Goal: Task Accomplishment & Management: Manage account settings

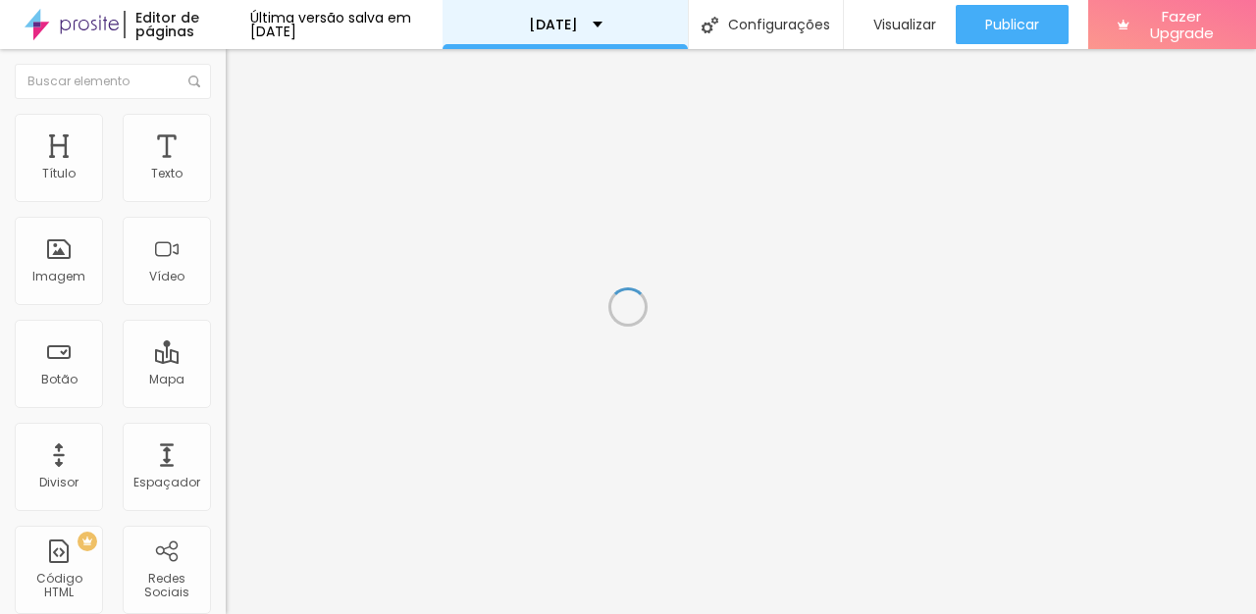
click at [603, 21] on div "[DATE]" at bounding box center [566, 25] width 74 height 14
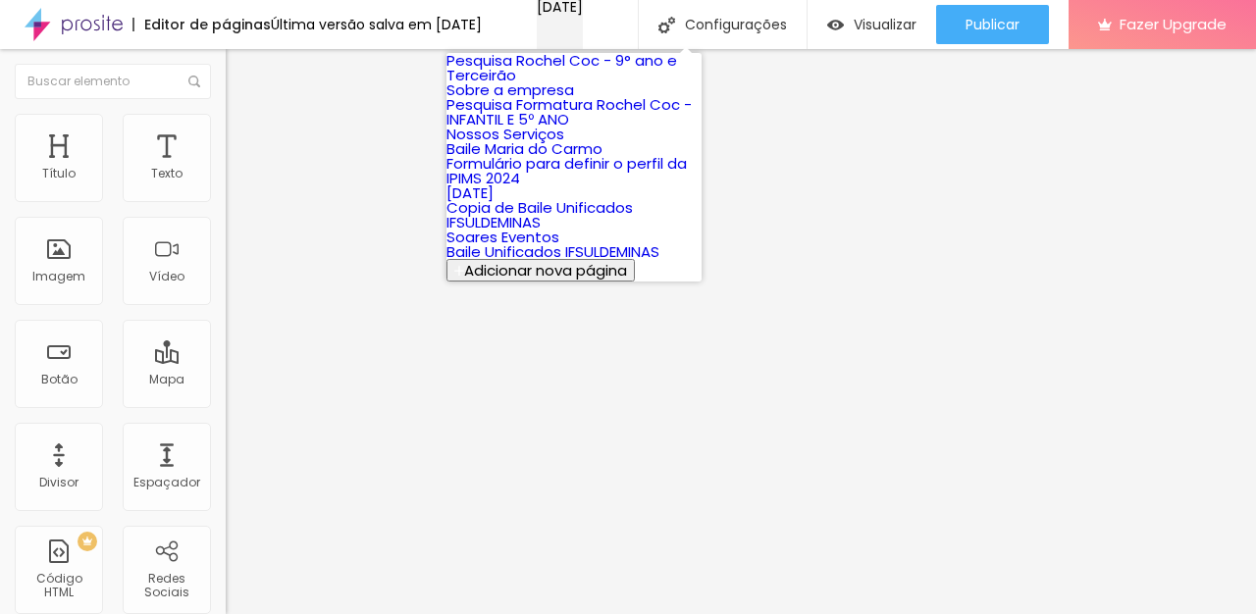
click at [583, 14] on div "[DATE]" at bounding box center [560, 7] width 46 height 14
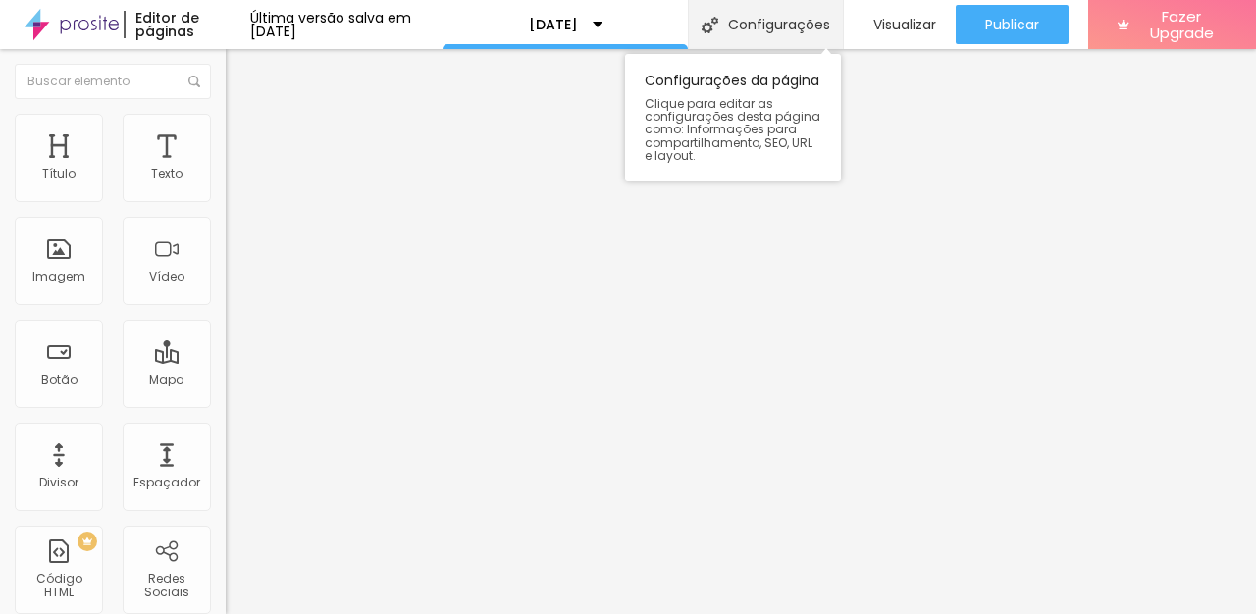
click at [756, 15] on div "Configurações" at bounding box center [765, 24] width 155 height 49
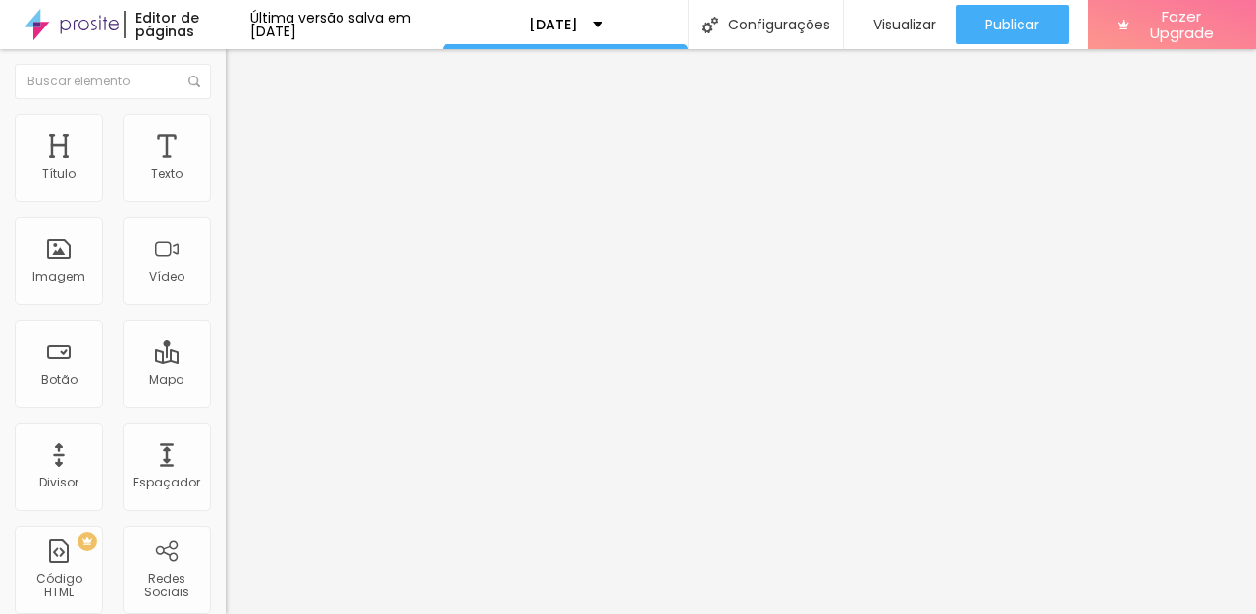
type input "[DATE]"
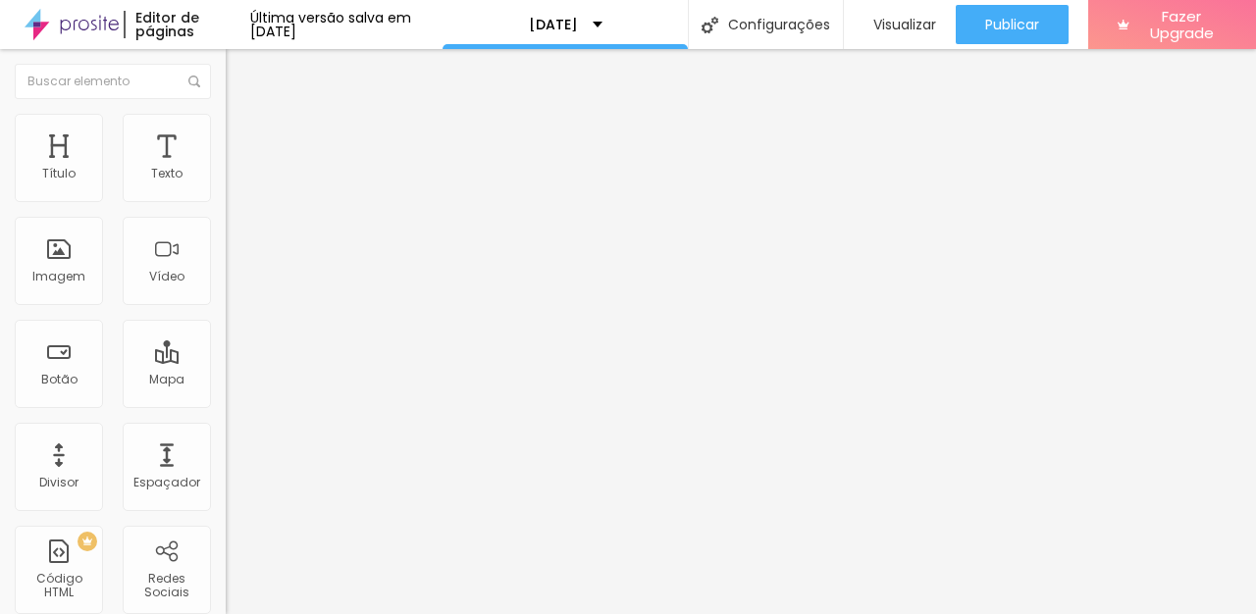
scroll to position [216, 0]
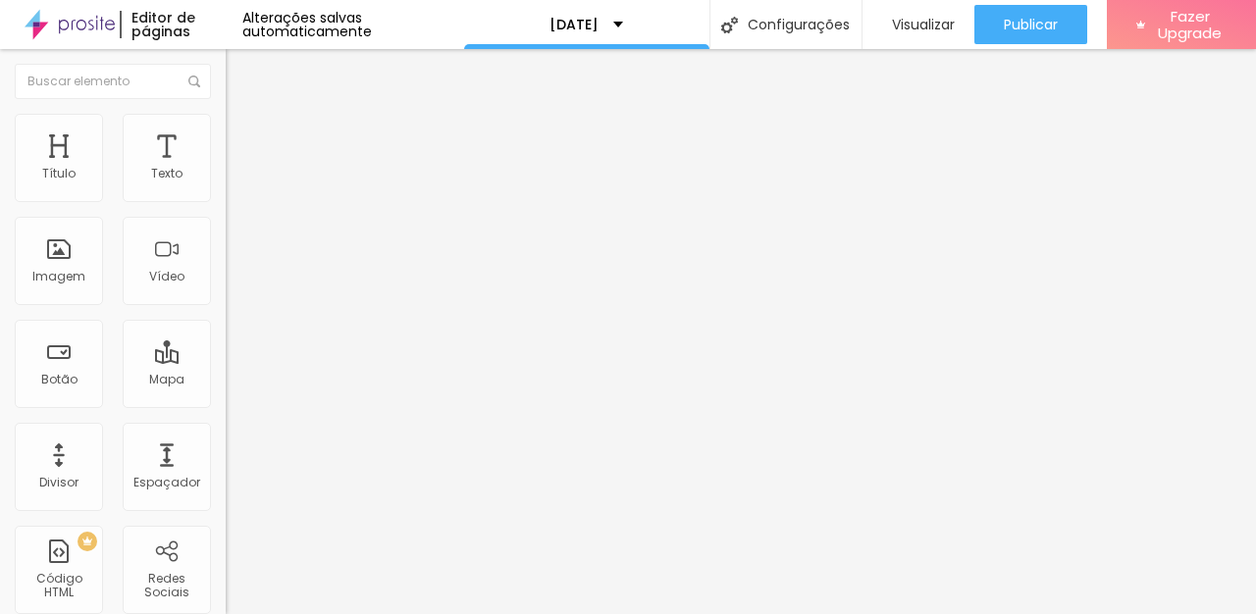
click at [226, 208] on span "Editar perguntas" at bounding box center [282, 199] width 112 height 17
drag, startPoint x: 818, startPoint y: 462, endPoint x: 448, endPoint y: 463, distance: 369.9
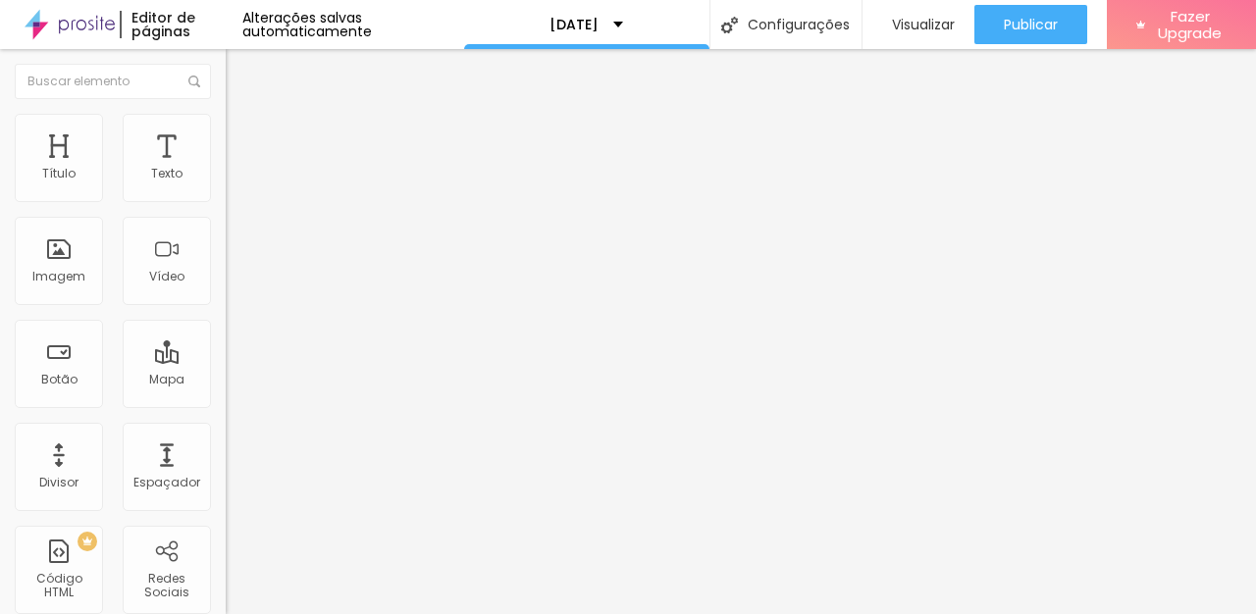
click at [237, 184] on input "[DATE] 12:00" at bounding box center [280, 175] width 87 height 20
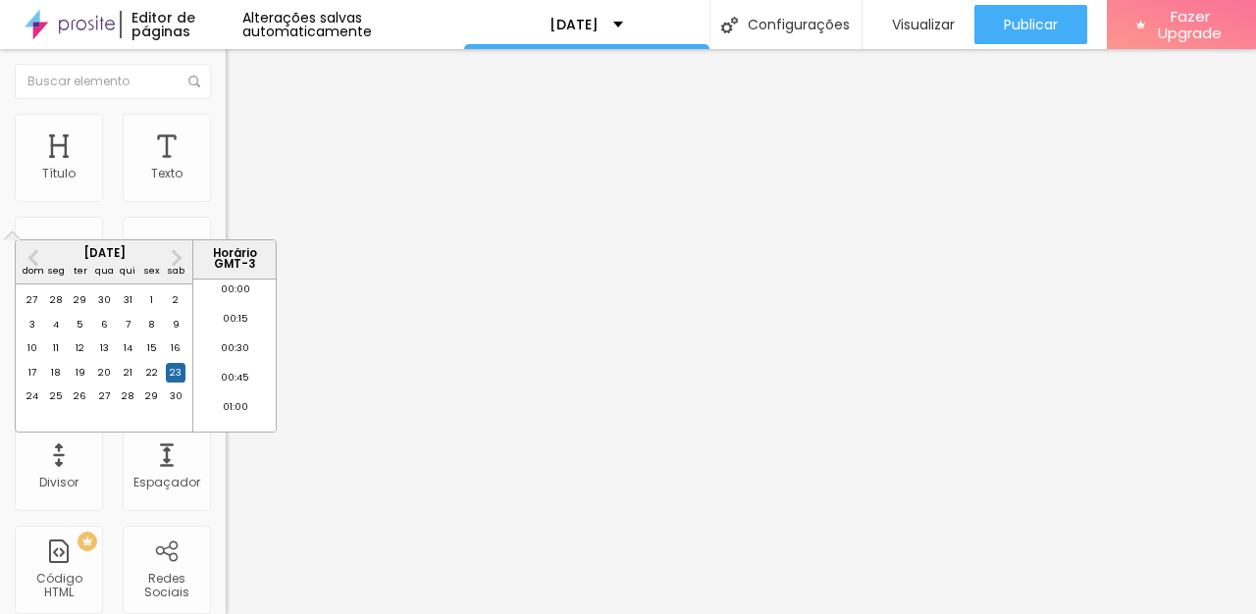
scroll to position [1351, 0]
click at [175, 258] on span "Next Month" at bounding box center [175, 257] width 0 height 23
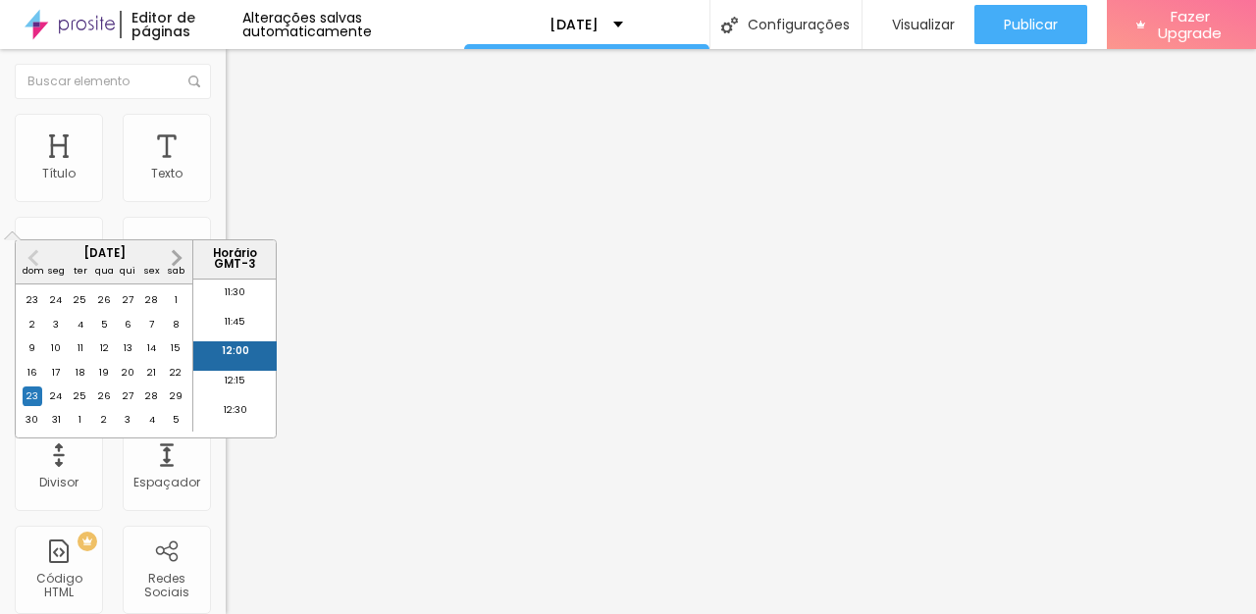
click at [175, 258] on span "Next Month" at bounding box center [175, 257] width 0 height 23
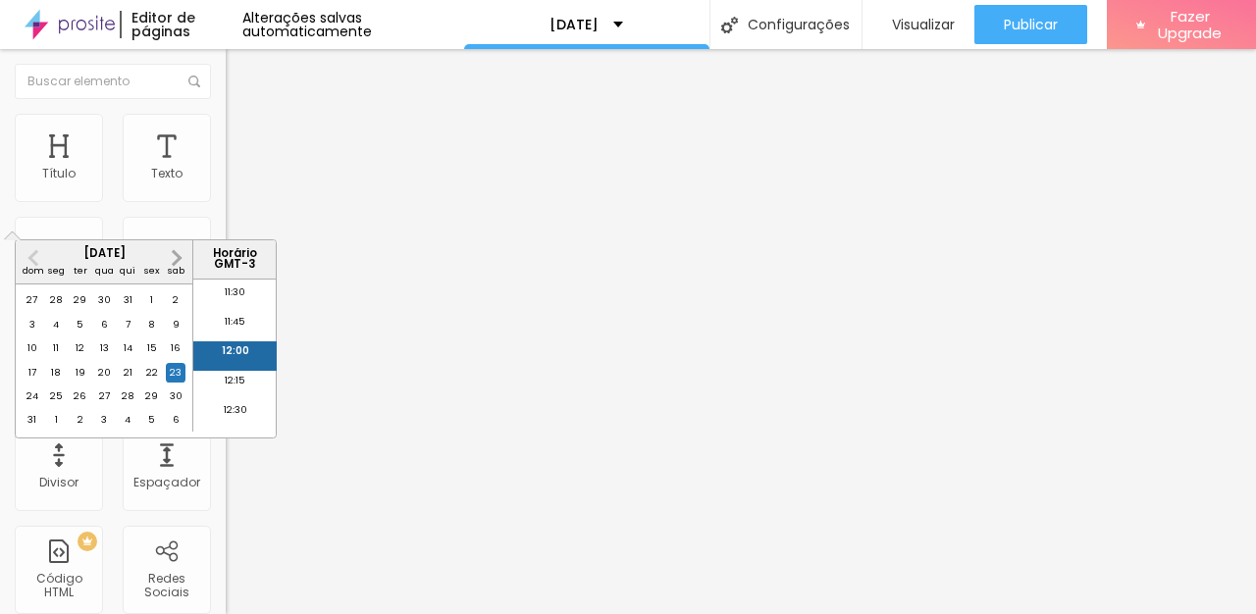
click at [175, 258] on span "Next Month" at bounding box center [175, 257] width 0 height 23
click at [32, 335] on div "5" at bounding box center [33, 325] width 20 height 20
type input "[DATE] 12:00"
click at [232, 356] on li "12:00" at bounding box center [234, 355] width 83 height 29
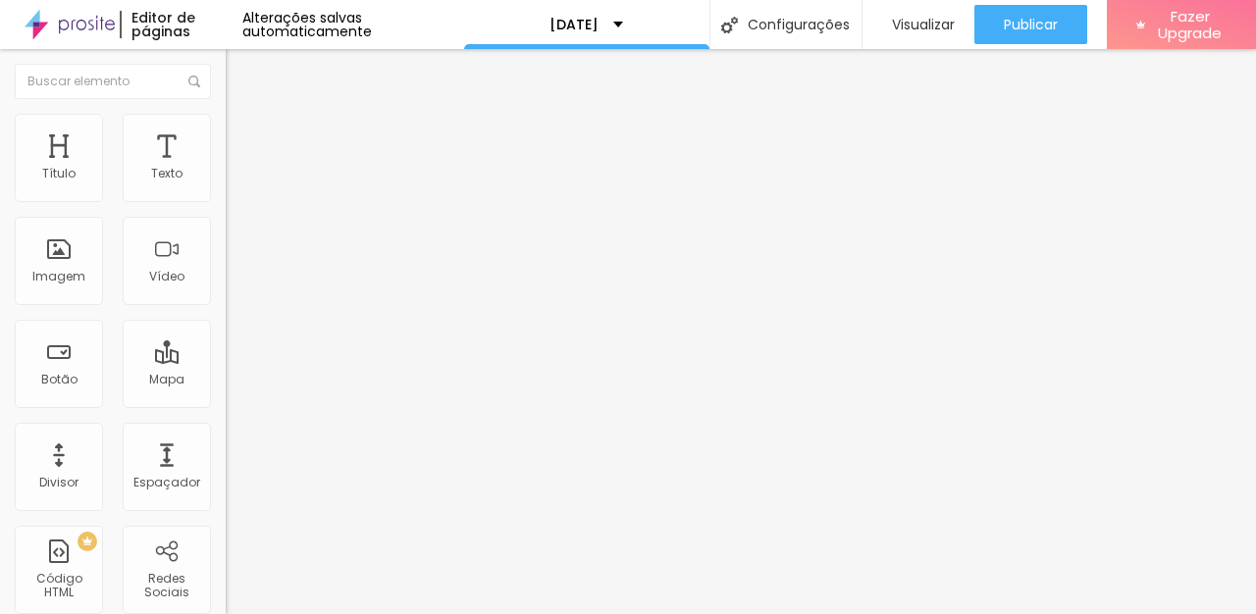
click at [226, 198] on div "Agendamento [DATE]" at bounding box center [339, 181] width 226 height 33
click at [226, 198] on img at bounding box center [232, 204] width 12 height 12
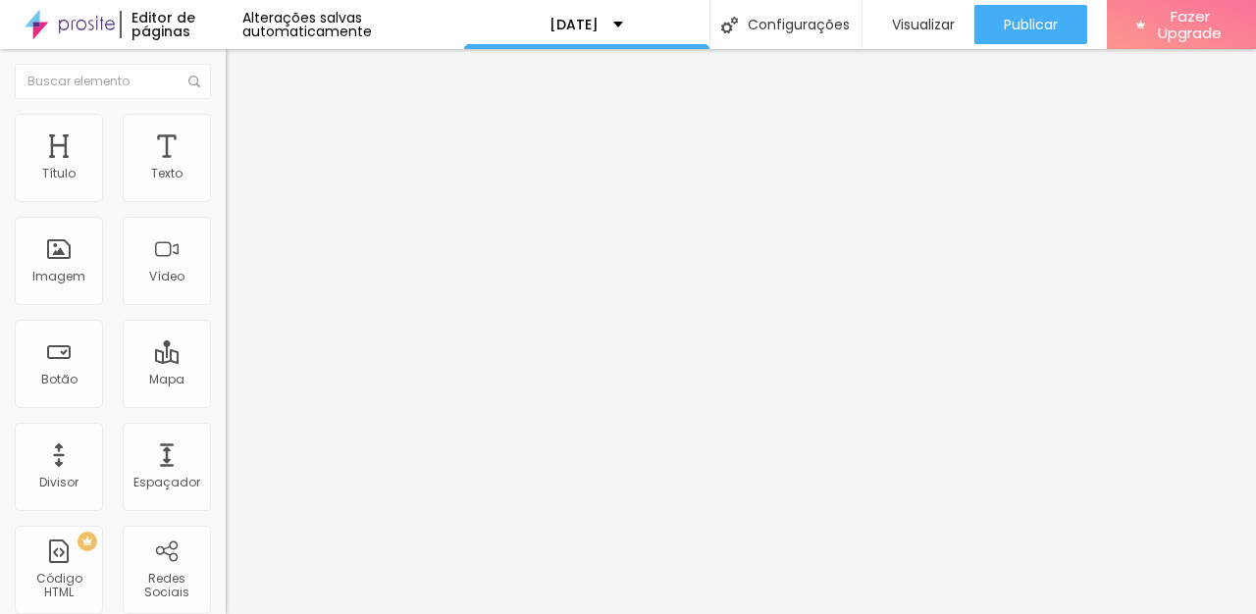
drag, startPoint x: 755, startPoint y: 359, endPoint x: 701, endPoint y: 361, distance: 54.0
drag, startPoint x: 825, startPoint y: 356, endPoint x: 824, endPoint y: 336, distance: 20.6
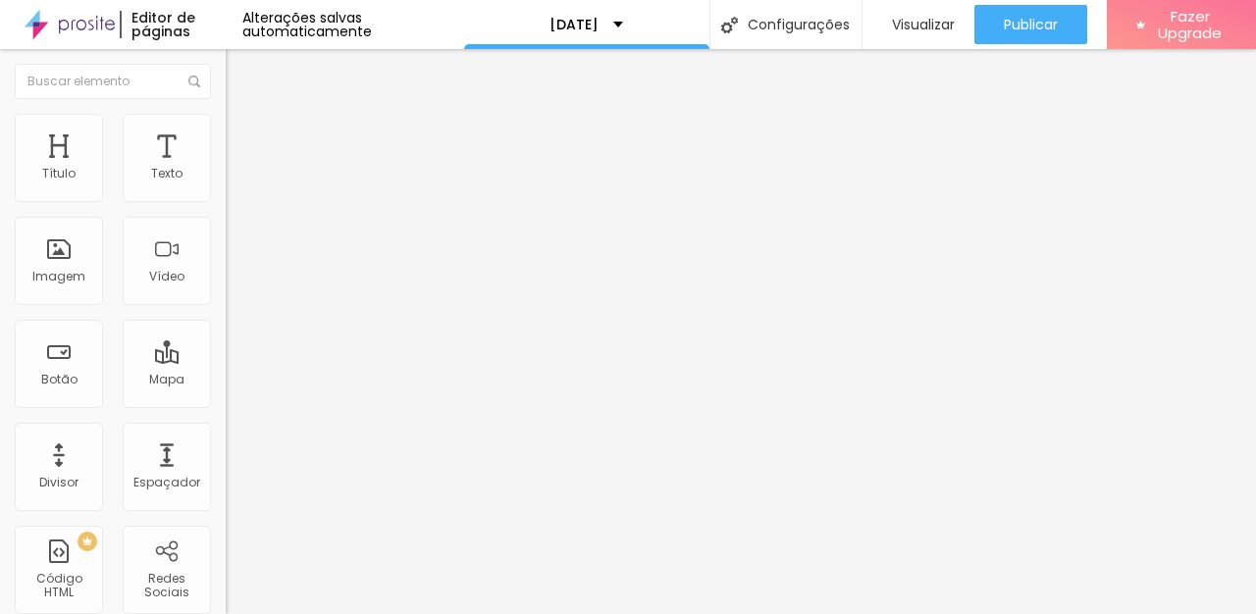
scroll to position [267, 0]
drag, startPoint x: 825, startPoint y: 334, endPoint x: 770, endPoint y: 330, distance: 55.1
type input "Melhor horário para sua família realizar as fotos dia [DATE] (domingo) no espaç…"
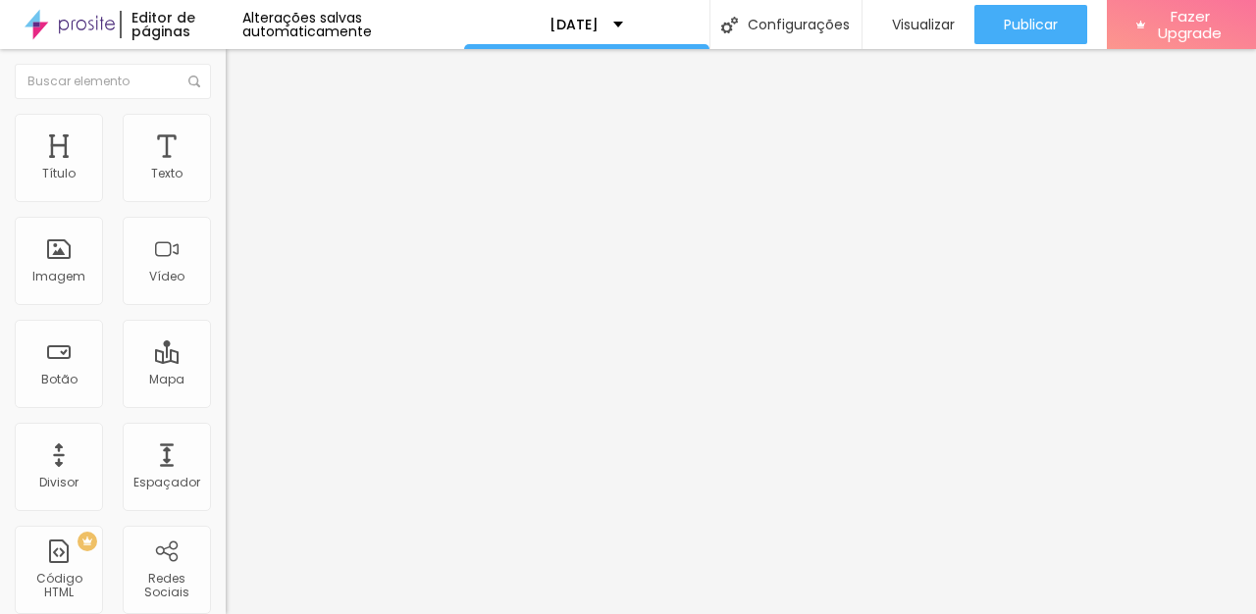
drag, startPoint x: 332, startPoint y: 390, endPoint x: 318, endPoint y: 250, distance: 140.0
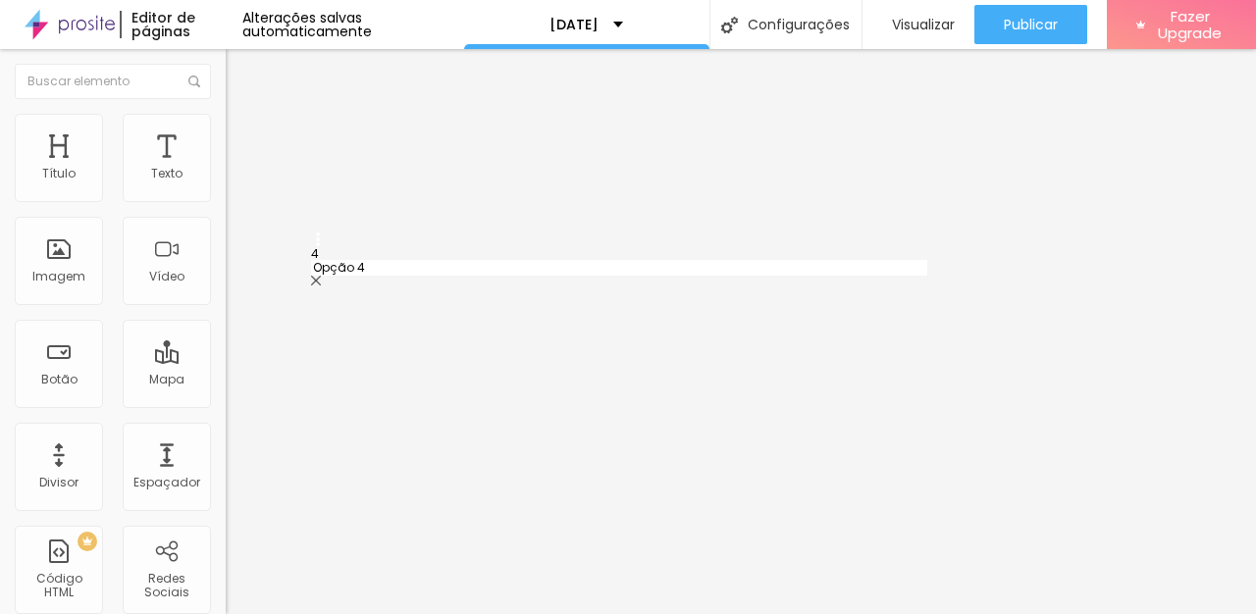
type input "Opção 4"
type input "das 14h as 15h (7 vagas)"
type input "das 15h as 16h (6 vagas)"
type input "das 16h as 17h (7 vagas)"
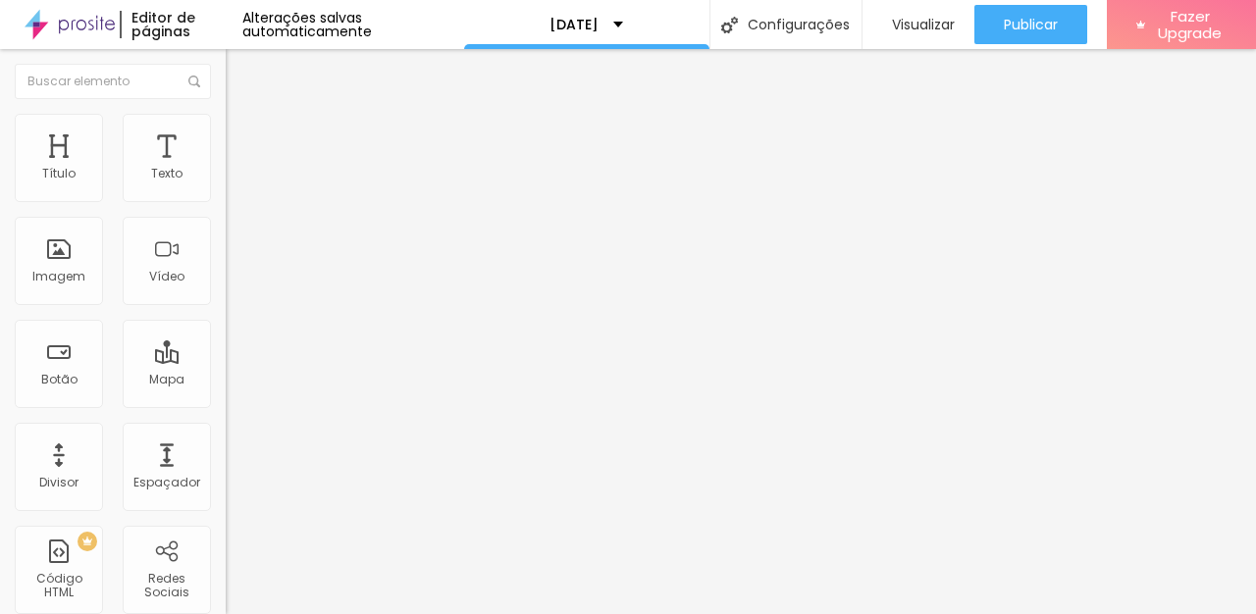
drag, startPoint x: 396, startPoint y: 254, endPoint x: 324, endPoint y: 255, distance: 72.6
type input "das 13h as 14h (7 vagas)"
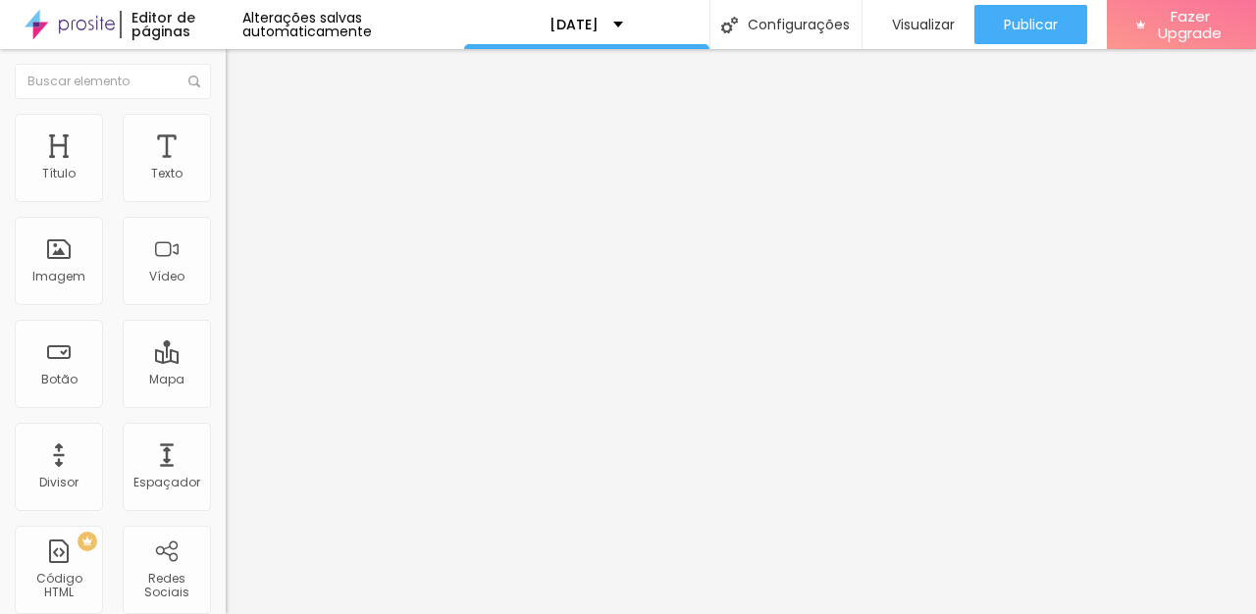
scroll to position [428, 0]
type input "das 15h as 16h (7 vagas)"
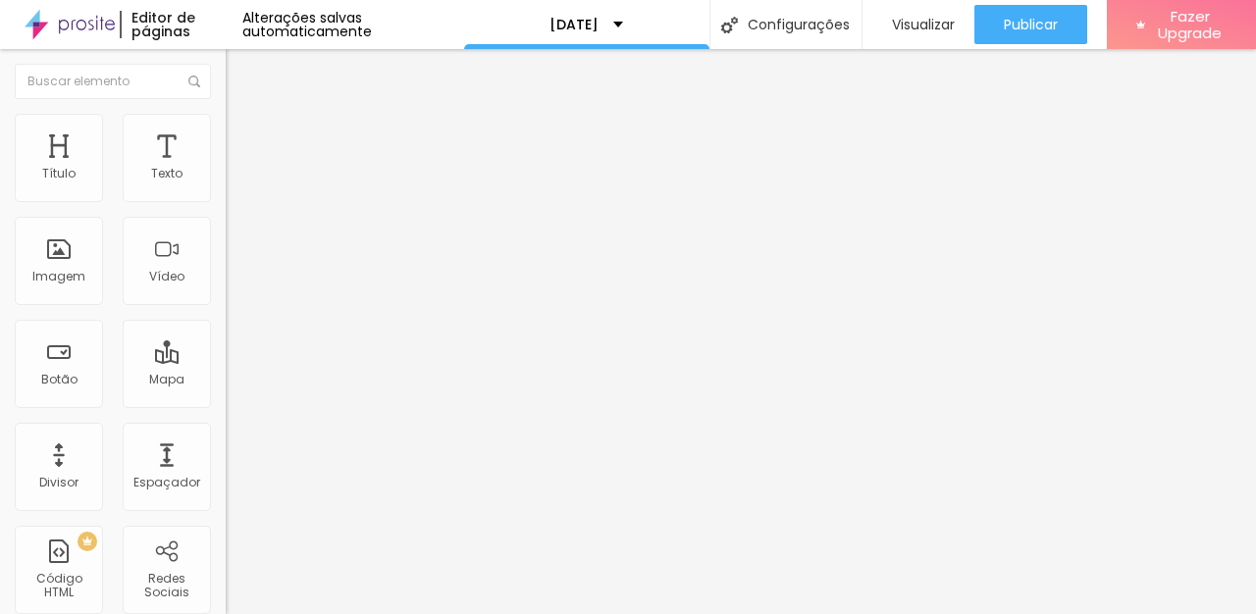
drag, startPoint x: 404, startPoint y: 415, endPoint x: 342, endPoint y: 415, distance: 61.8
type input "das 17h as 18h (7 vagas)"
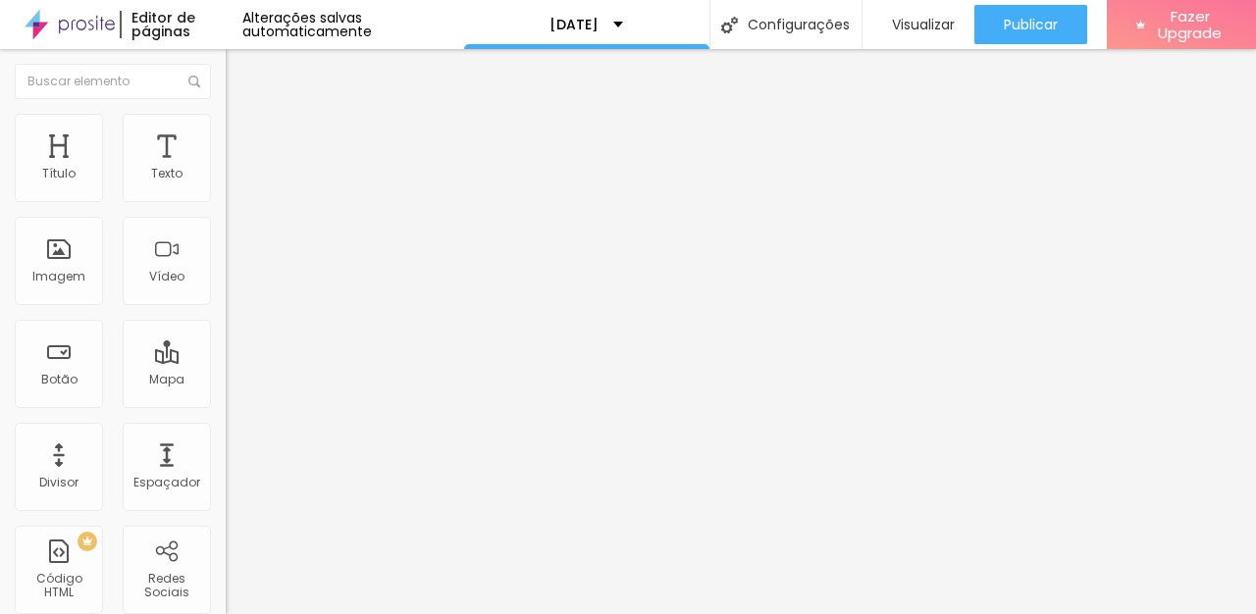
drag, startPoint x: 410, startPoint y: 461, endPoint x: 347, endPoint y: 462, distance: 62.8
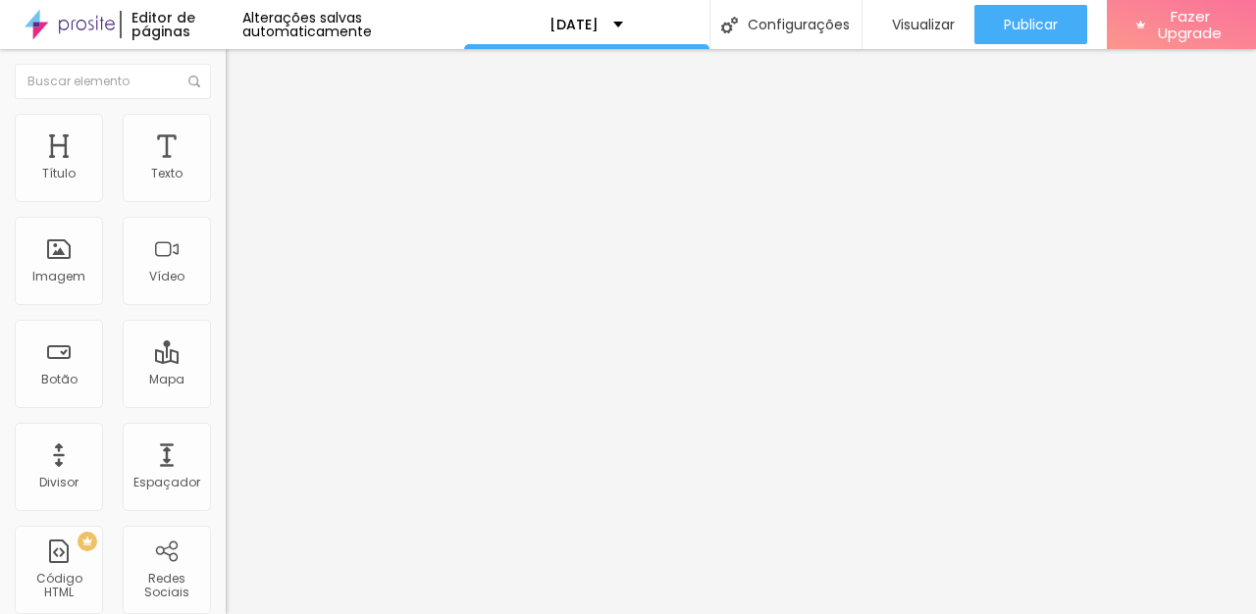
scroll to position [543, 0]
type input "das 18h as 19h (7 vagas)"
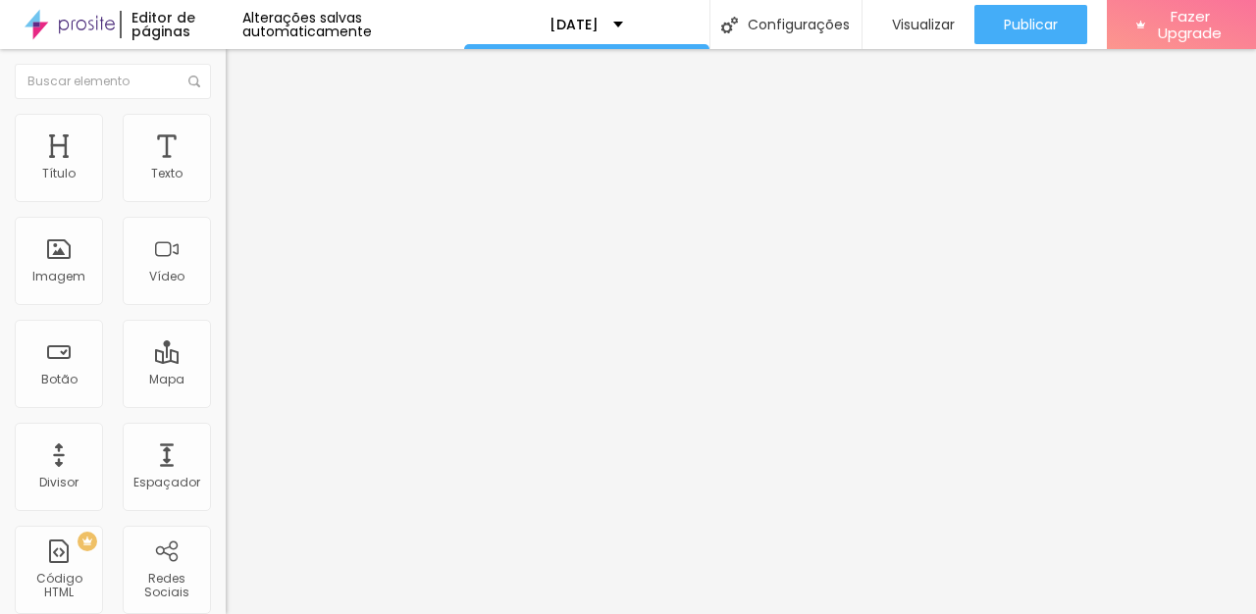
type input "das 19h as 20h (7 vagas)"
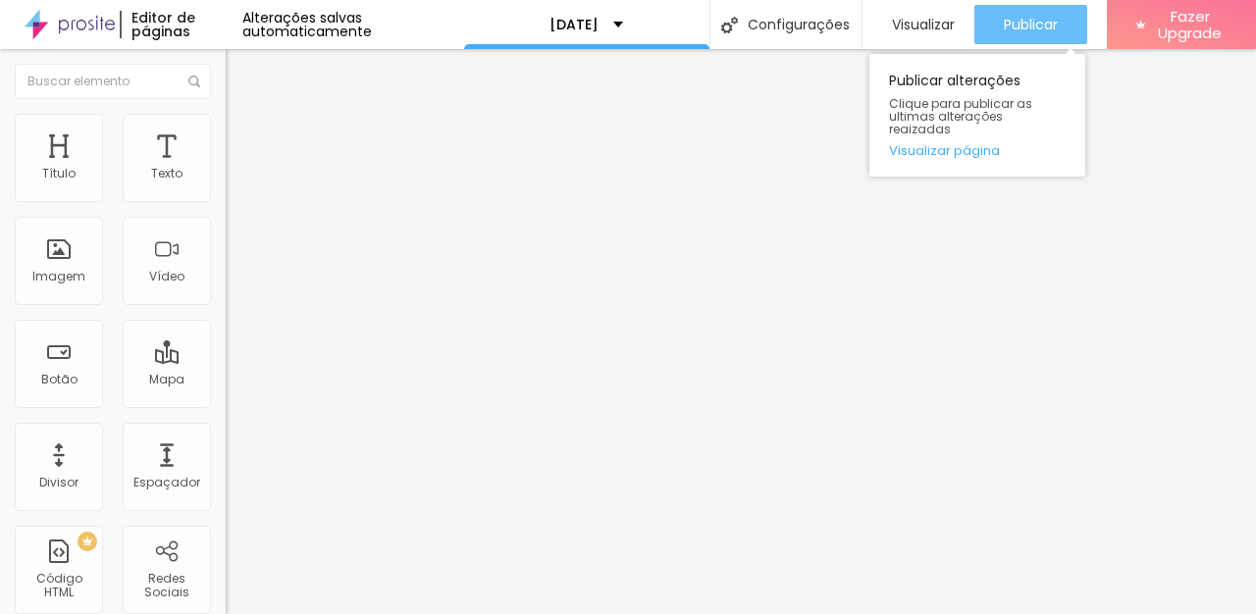
click at [1022, 23] on span "Publicar" at bounding box center [1031, 25] width 54 height 16
click at [954, 144] on link "Visualizar página" at bounding box center [977, 150] width 177 height 13
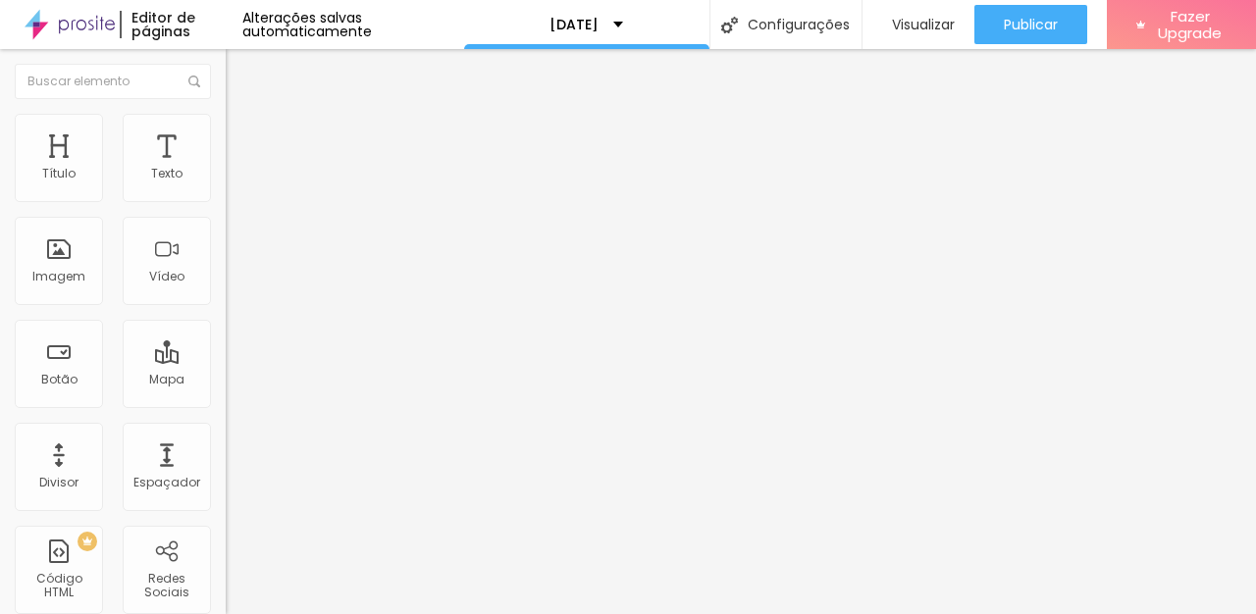
click at [226, 169] on span "Trocar imagem" at bounding box center [279, 160] width 107 height 17
click at [226, 169] on span "Adicionar imagem" at bounding box center [289, 160] width 127 height 17
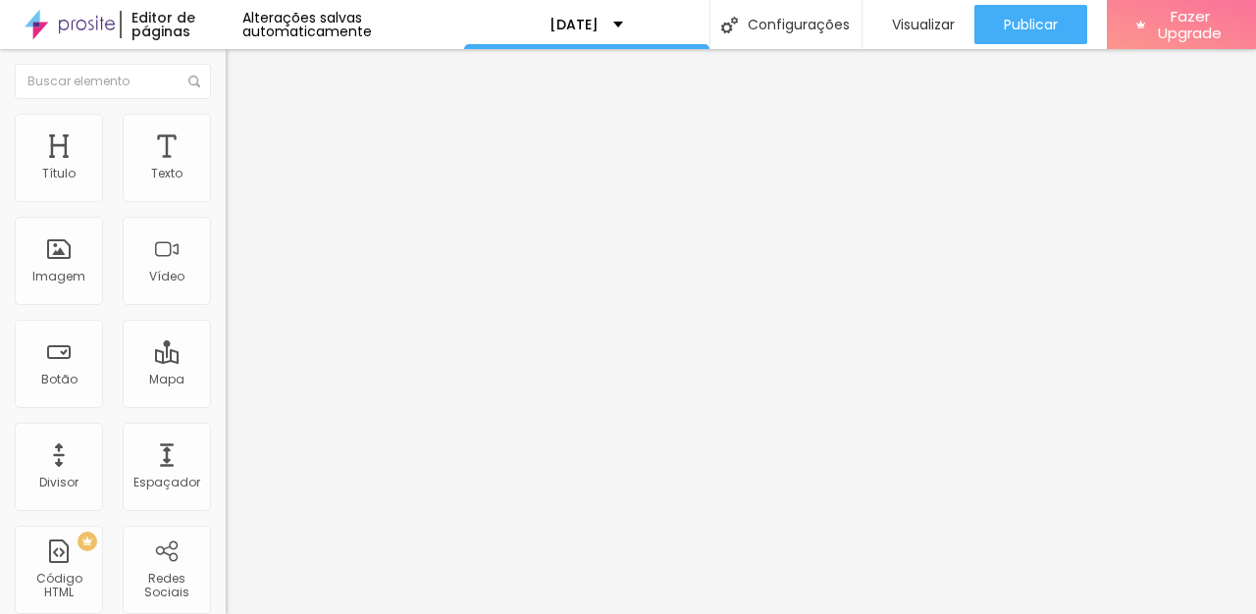
click at [179, 270] on div "Vídeo" at bounding box center [166, 277] width 35 height 14
click at [158, 275] on div "Vídeo" at bounding box center [166, 277] width 35 height 14
click at [226, 126] on img at bounding box center [235, 123] width 18 height 18
click at [226, 133] on img at bounding box center [235, 142] width 18 height 18
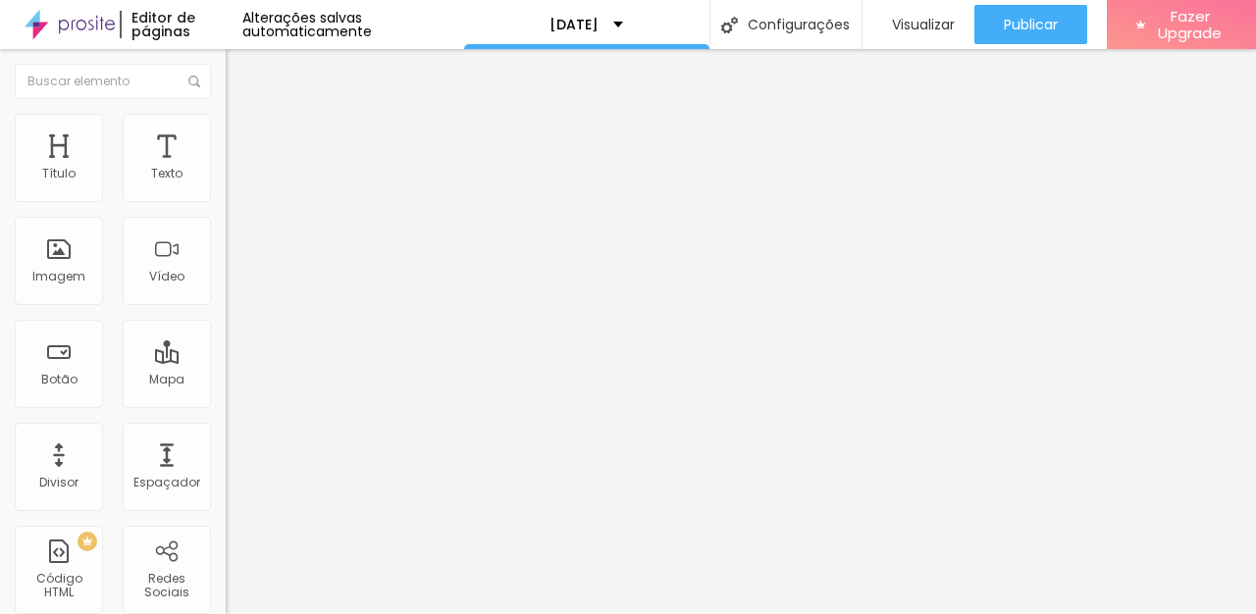
click at [226, 114] on li "Conteúdo" at bounding box center [339, 104] width 226 height 20
